Goal: Information Seeking & Learning: Learn about a topic

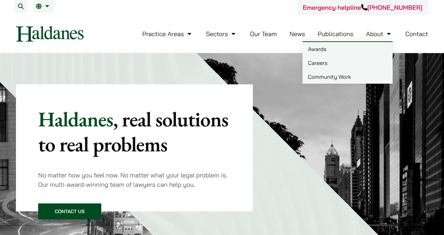
click at [383, 34] on link "About" at bounding box center [379, 34] width 26 height 8
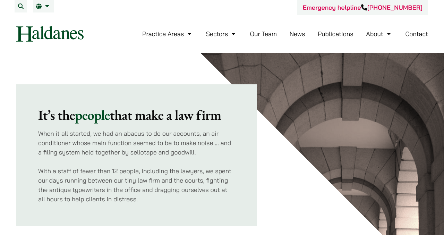
click at [392, 34] on link "About" at bounding box center [379, 34] width 26 height 8
click at [386, 33] on link "About" at bounding box center [379, 34] width 26 height 8
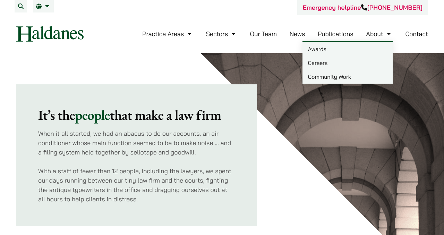
click at [342, 65] on link "Careers" at bounding box center [348, 63] width 90 height 14
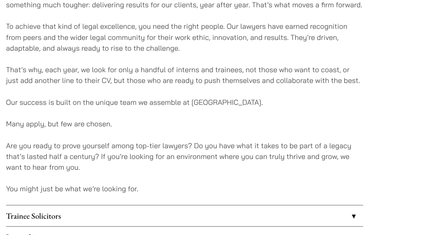
scroll to position [489, 0]
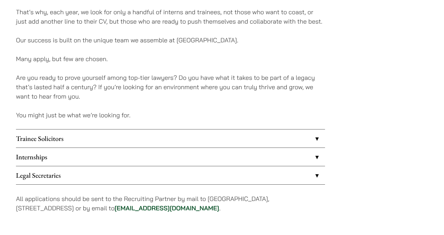
click at [79, 148] on link "Trainee Solicitors" at bounding box center [170, 138] width 309 height 18
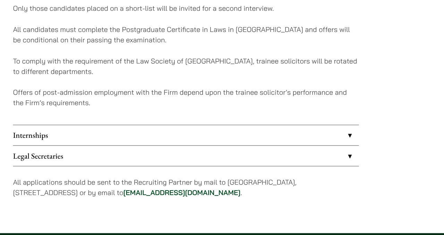
scroll to position [770, 0]
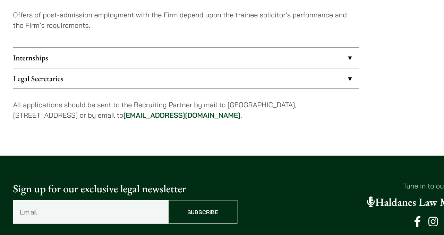
click at [86, 86] on link "Internships" at bounding box center [170, 77] width 309 height 18
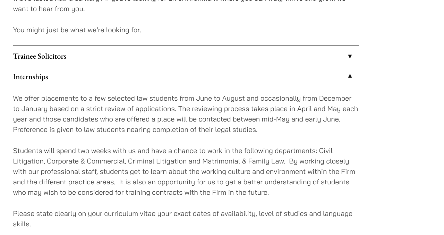
scroll to position [607, 0]
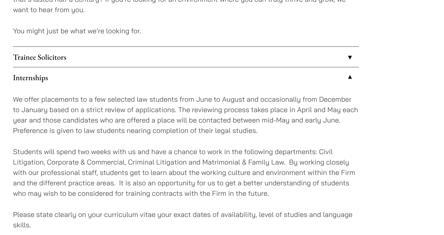
click at [126, 60] on link "Trainee Solicitors" at bounding box center [170, 51] width 309 height 18
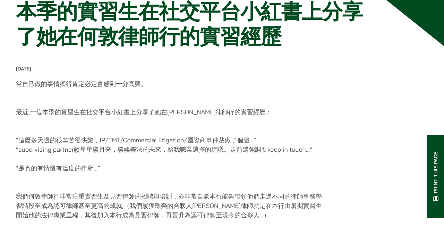
scroll to position [126, 0]
